Goal: Navigation & Orientation: Find specific page/section

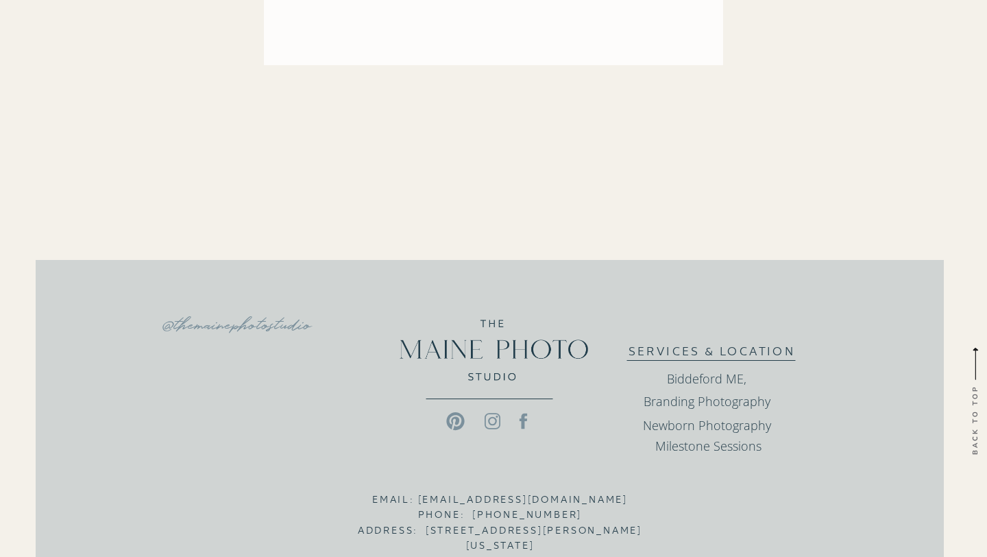
scroll to position [3319, 0]
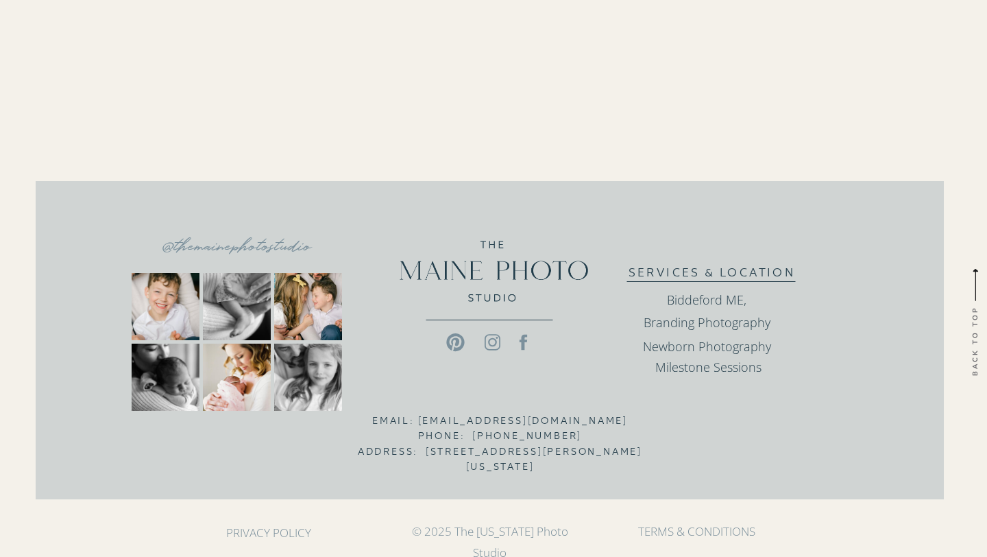
click at [494, 343] on icon at bounding box center [493, 342] width 36 height 21
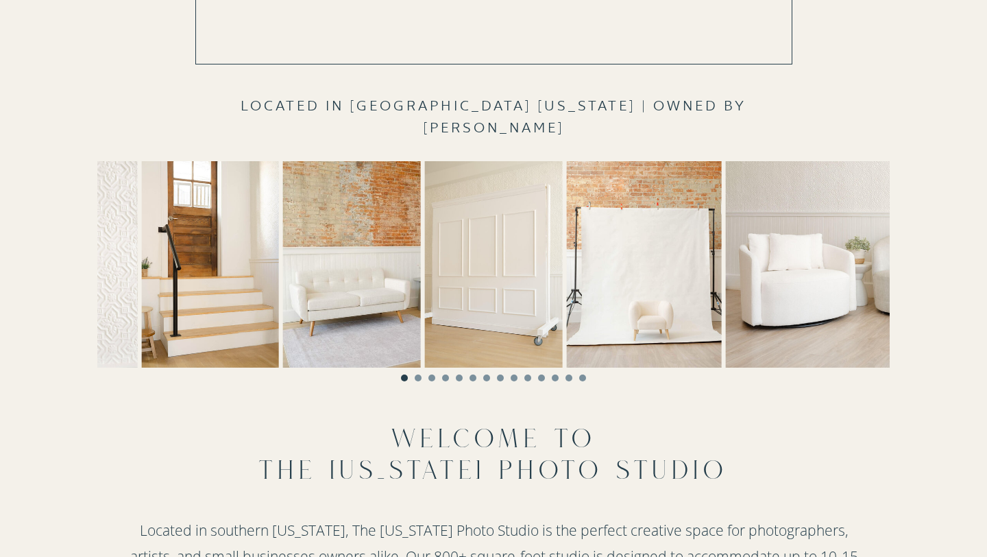
scroll to position [277, 0]
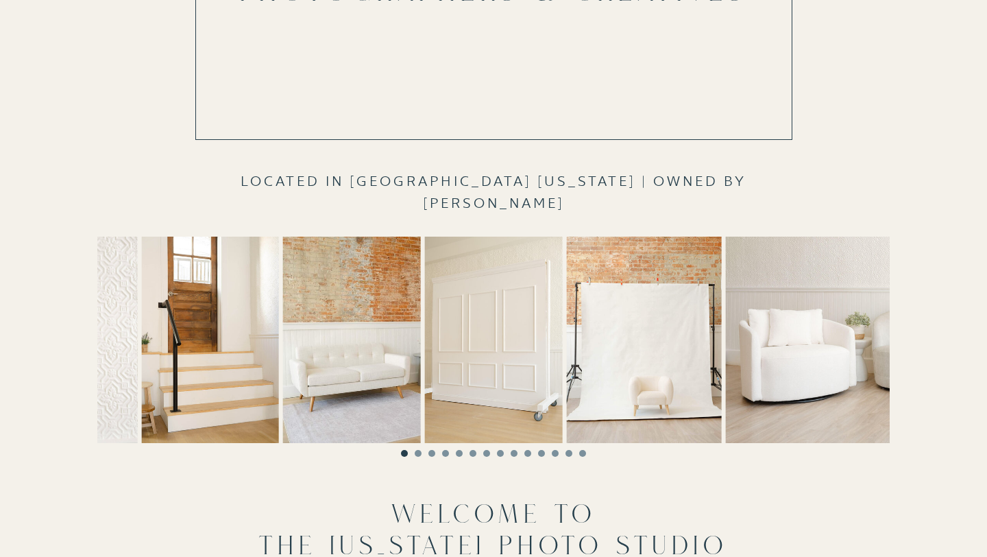
click at [114, 345] on img at bounding box center [69, 340] width 138 height 206
click at [419, 454] on li "Page dot 2" at bounding box center [418, 453] width 7 height 7
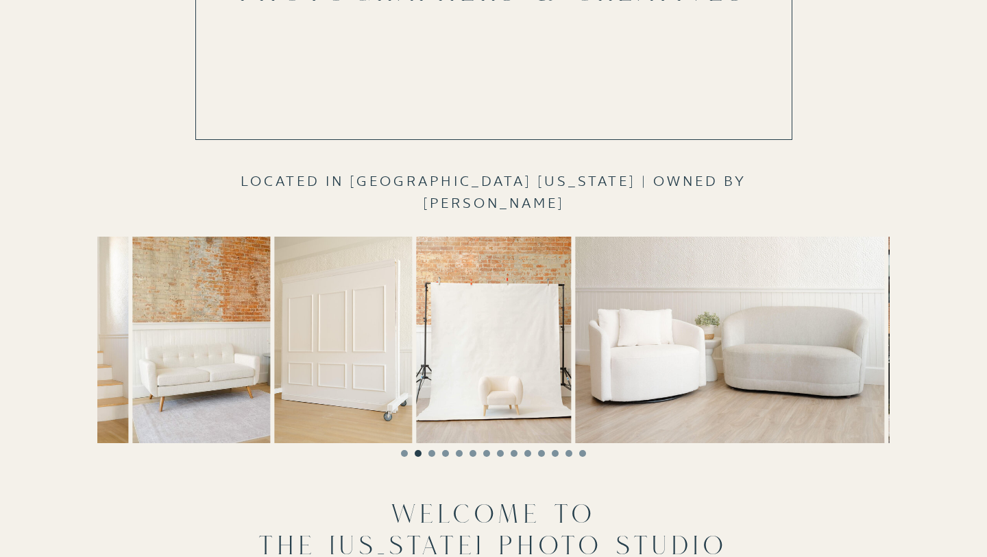
click at [433, 454] on li "Page dot 3" at bounding box center [432, 453] width 7 height 7
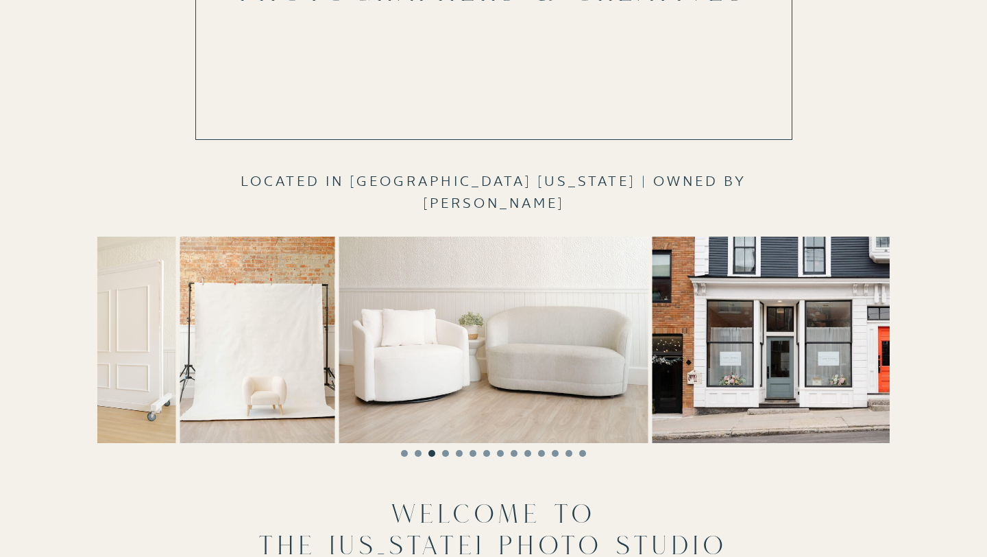
click at [446, 455] on li "Page dot 4" at bounding box center [445, 453] width 7 height 7
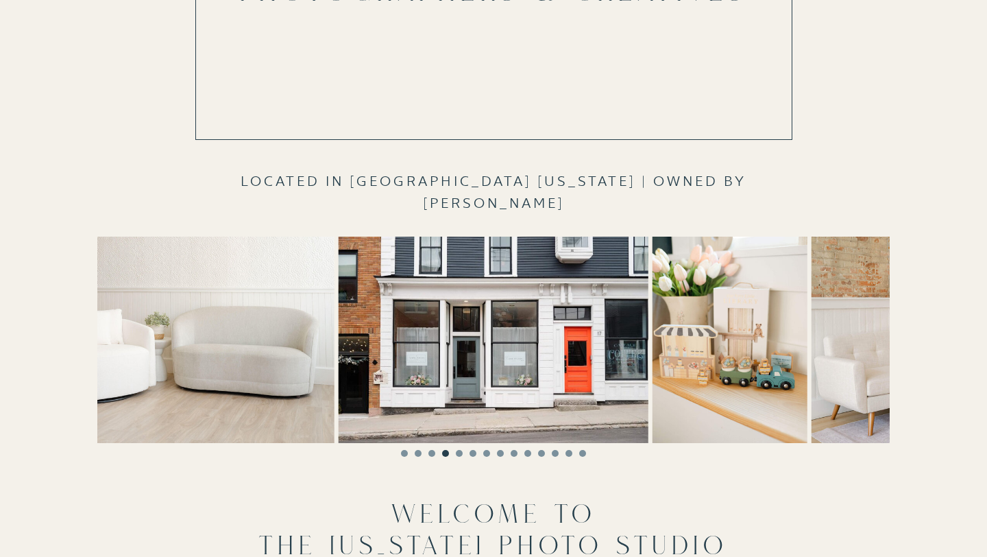
click at [461, 455] on li "Page dot 5" at bounding box center [459, 453] width 7 height 7
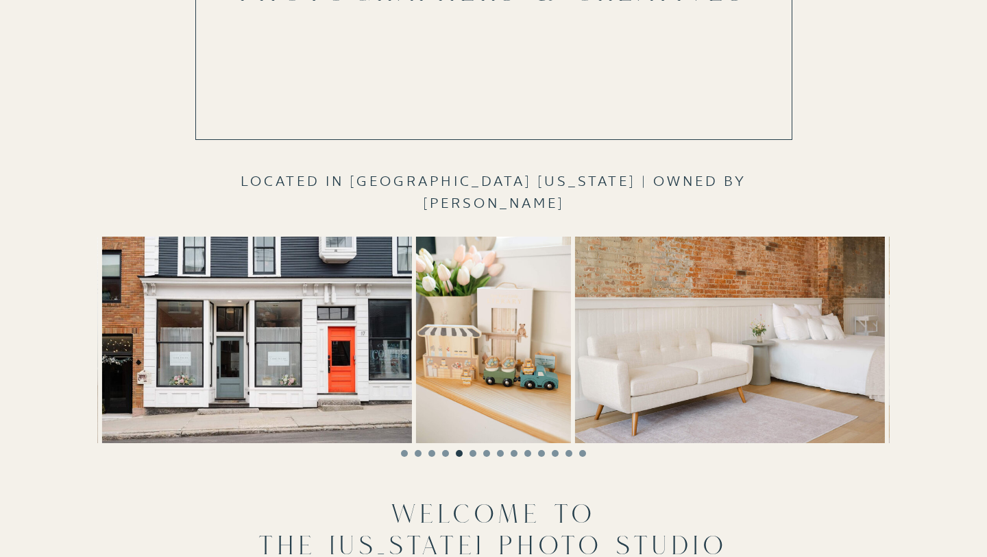
click at [471, 454] on li "Page dot 6" at bounding box center [473, 453] width 7 height 7
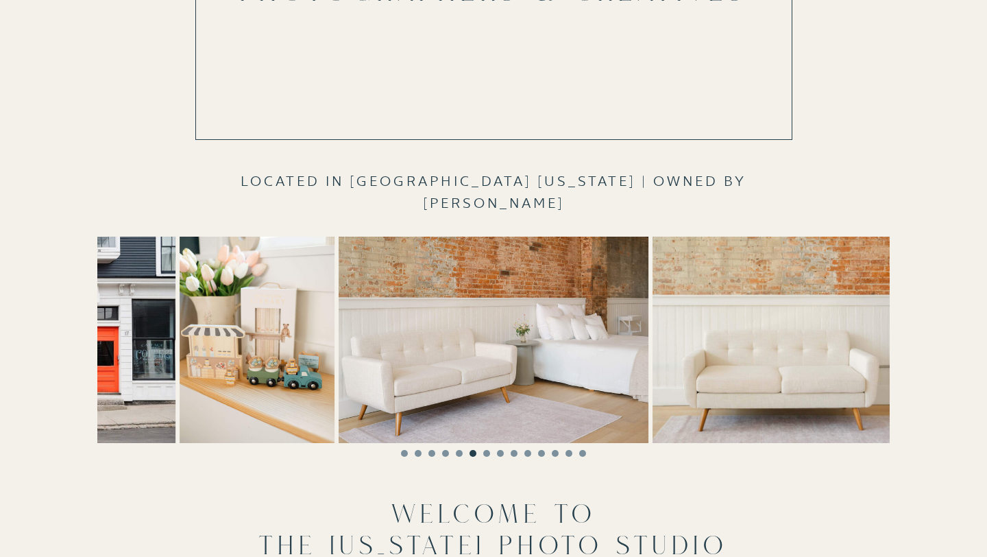
click at [488, 454] on li "Page dot 7" at bounding box center [486, 453] width 7 height 7
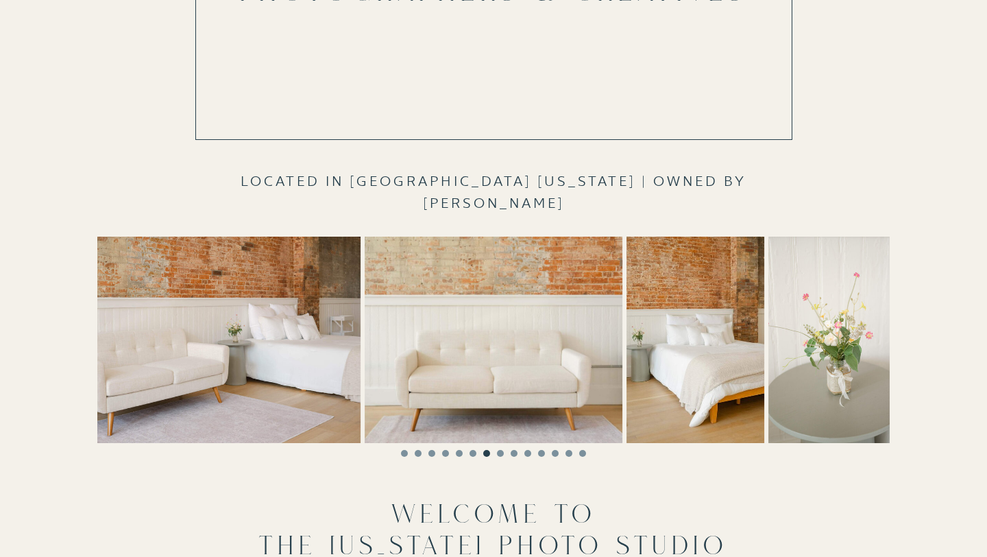
click at [502, 455] on li "Page dot 8" at bounding box center [500, 453] width 7 height 7
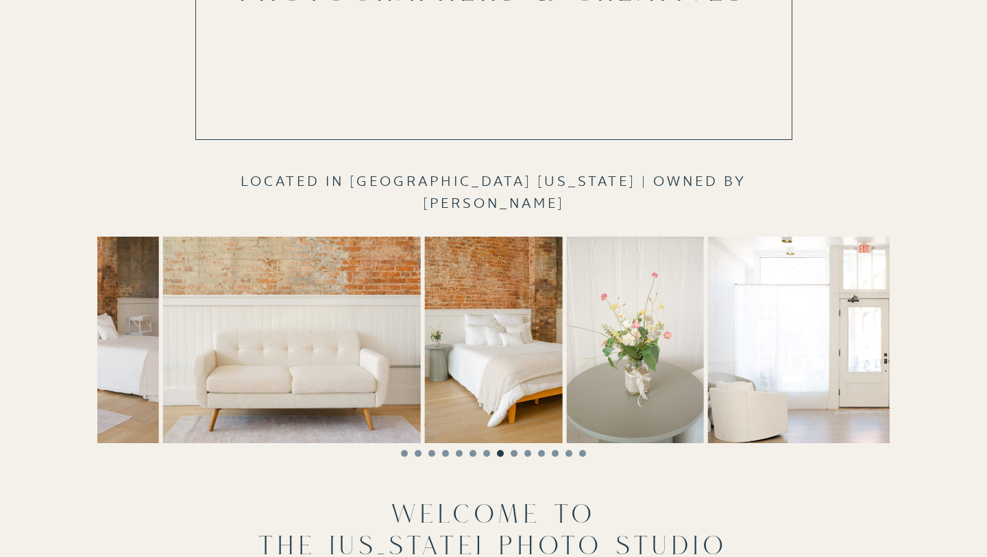
click at [515, 455] on li "Page dot 9" at bounding box center [514, 453] width 7 height 7
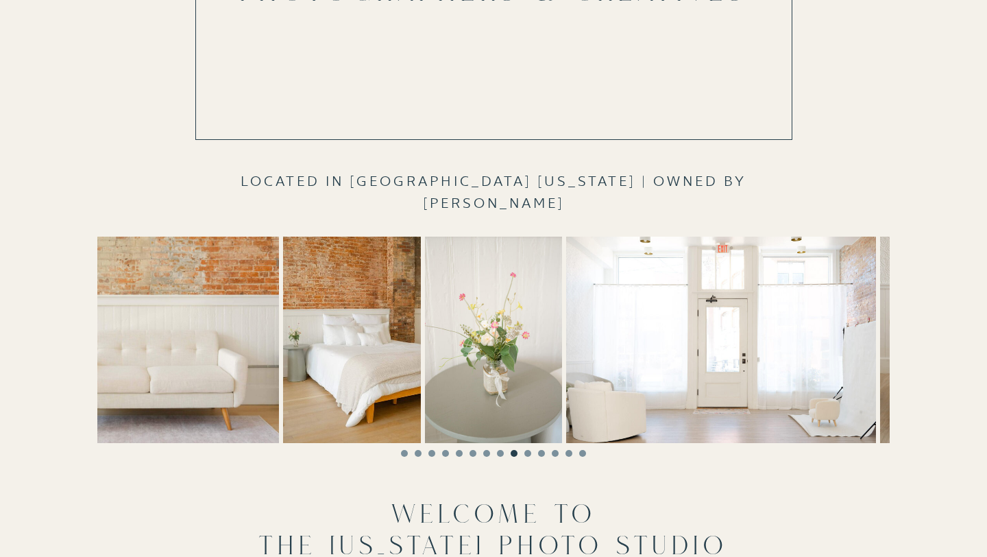
click at [529, 453] on li "Page dot 10" at bounding box center [528, 453] width 7 height 7
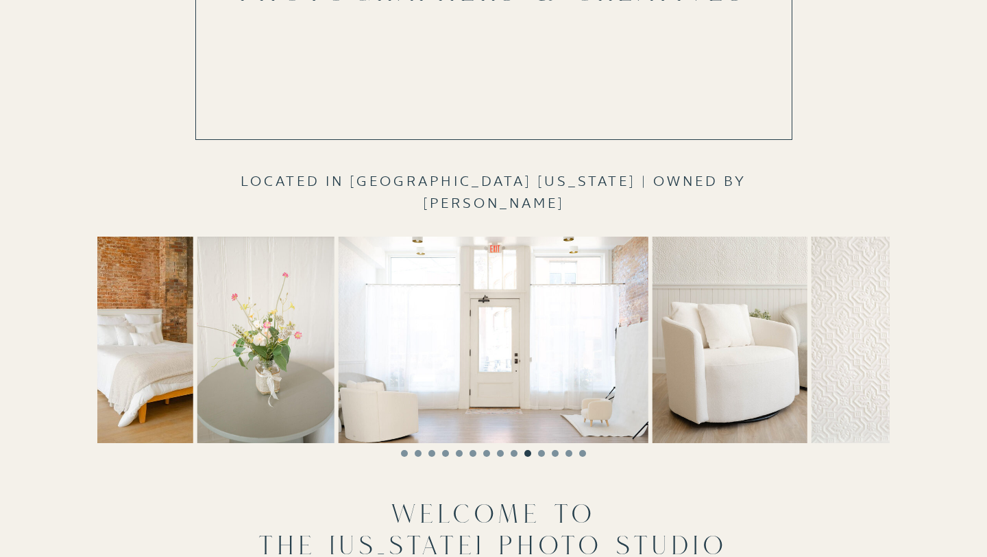
click at [542, 455] on li "Page dot 11" at bounding box center [541, 453] width 7 height 7
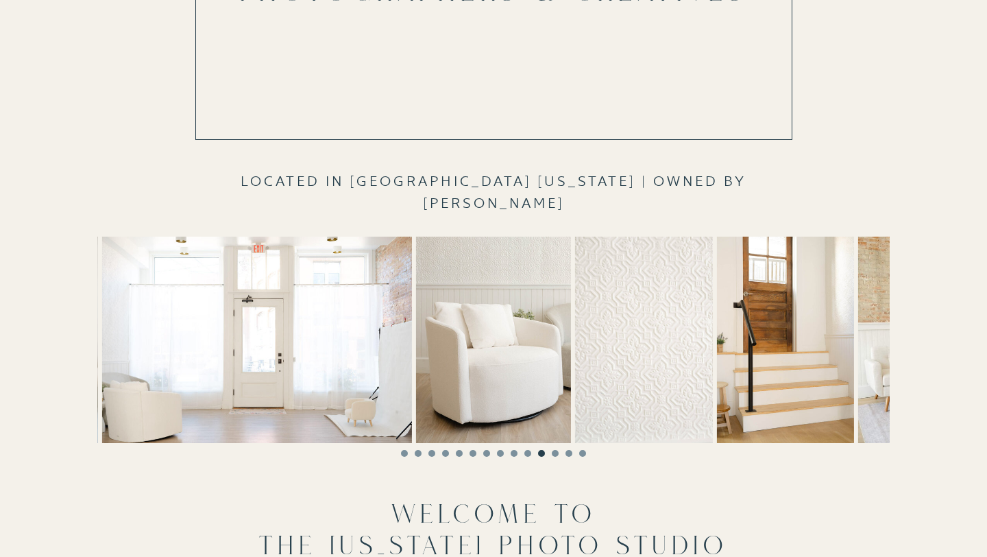
click at [553, 455] on li "Page dot 12" at bounding box center [555, 453] width 7 height 7
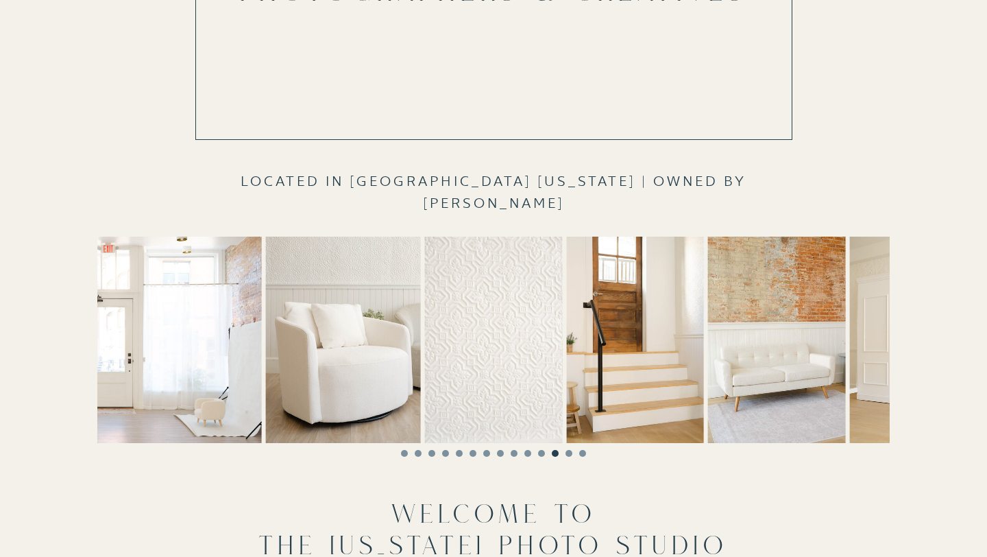
click at [569, 453] on li "Page dot 13" at bounding box center [569, 453] width 7 height 7
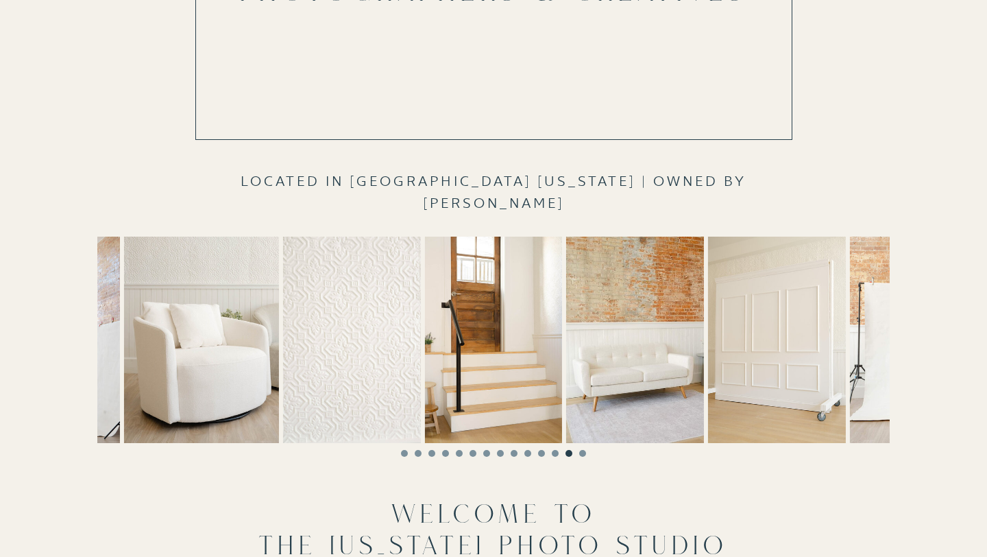
click at [583, 454] on li "Page dot 14" at bounding box center [582, 453] width 7 height 7
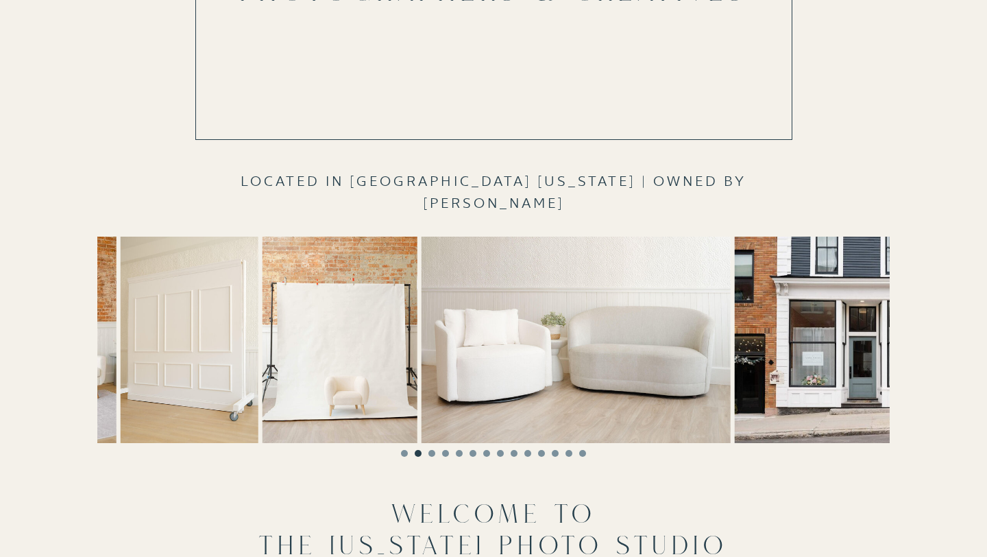
click at [462, 403] on img at bounding box center [576, 340] width 310 height 206
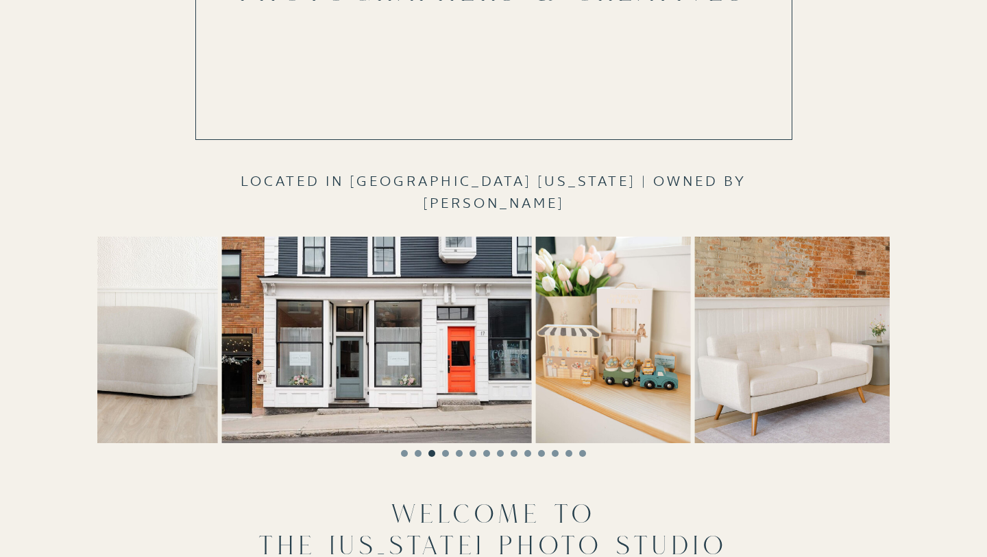
click at [218, 381] on img at bounding box center [63, 340] width 310 height 206
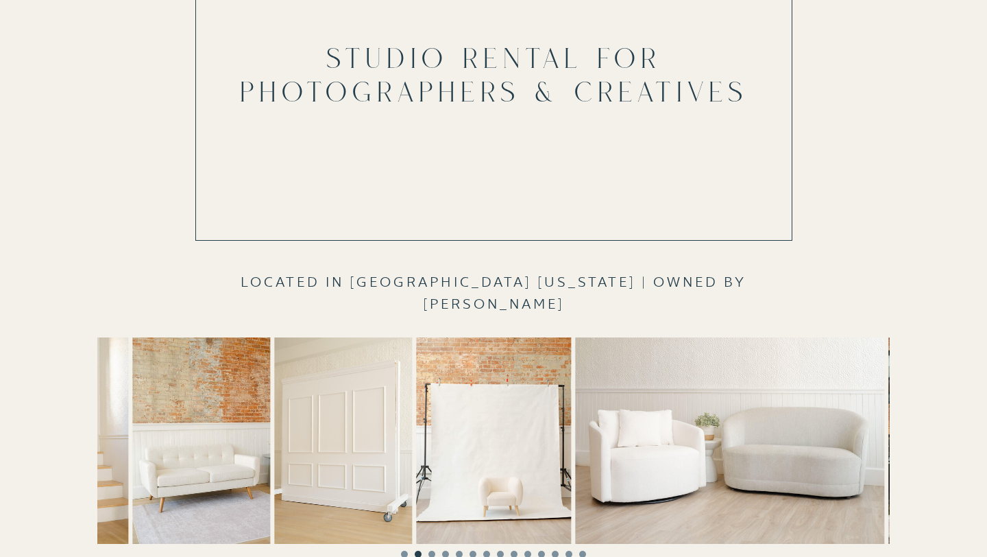
scroll to position [0, 0]
